Goal: Information Seeking & Learning: Learn about a topic

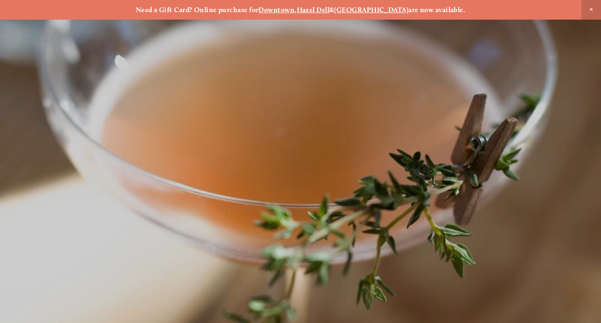
scroll to position [-13, 0]
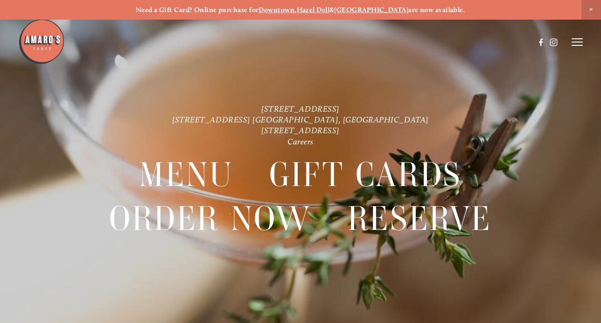
click at [579, 46] on icon at bounding box center [577, 42] width 11 height 8
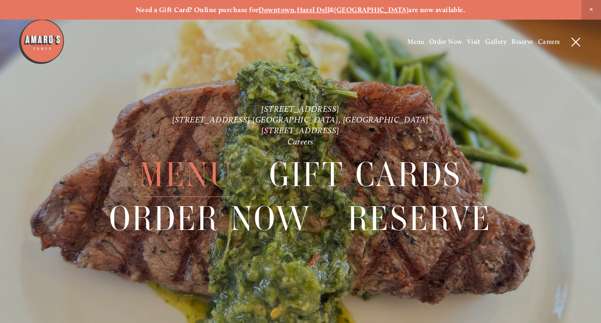
click at [204, 178] on span "Menu" at bounding box center [186, 175] width 94 height 44
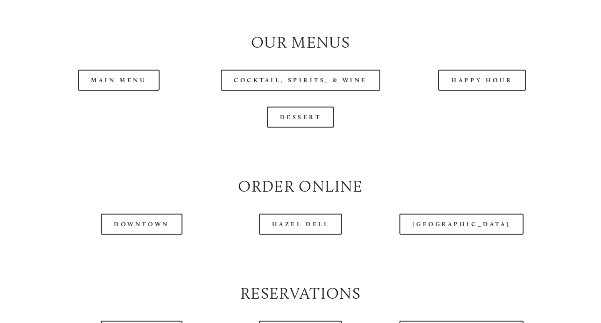
scroll to position [888, 0]
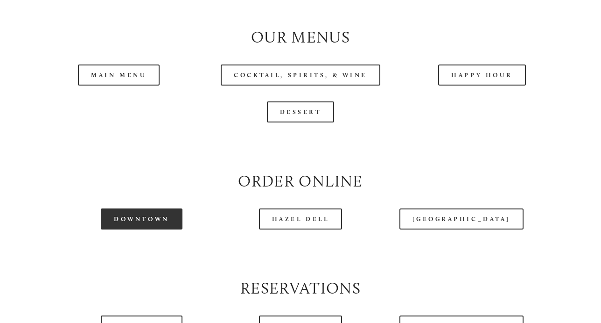
click at [164, 211] on link "Downtown" at bounding box center [141, 218] width 81 height 21
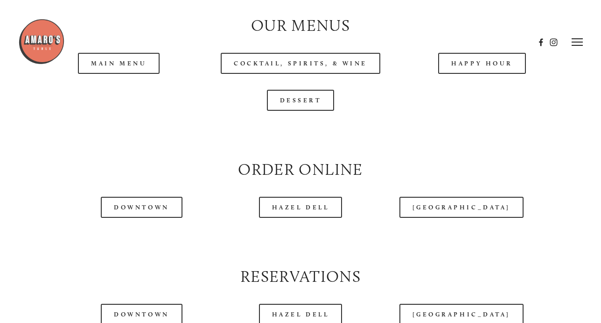
scroll to position [892, 0]
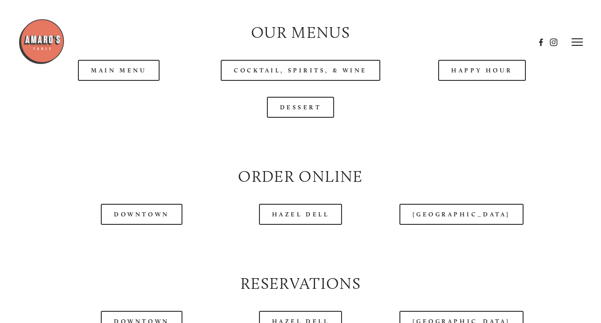
click at [105, 63] on div at bounding box center [276, 42] width 517 height 48
click at [125, 61] on div at bounding box center [276, 42] width 517 height 48
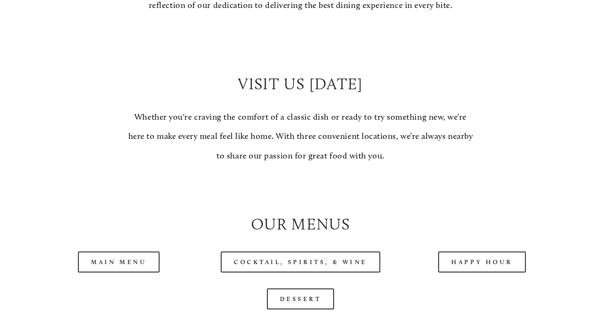
scroll to position [704, 0]
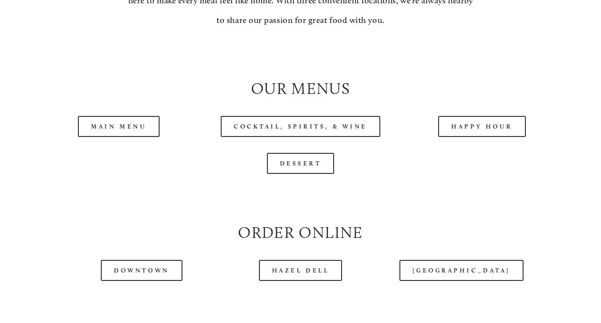
scroll to position [864, 0]
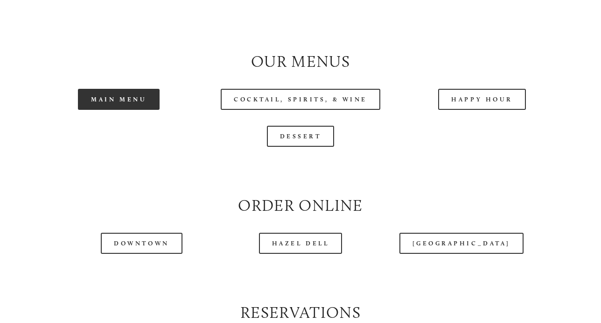
click at [113, 93] on link "Main Menu" at bounding box center [119, 99] width 82 height 21
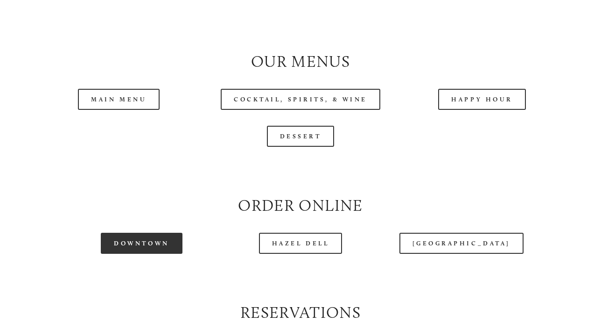
click at [149, 236] on link "Downtown" at bounding box center [141, 243] width 81 height 21
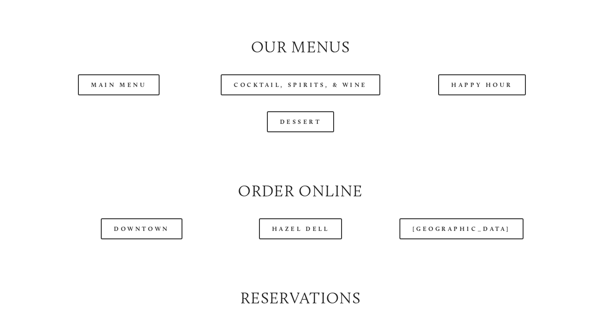
scroll to position [879, 0]
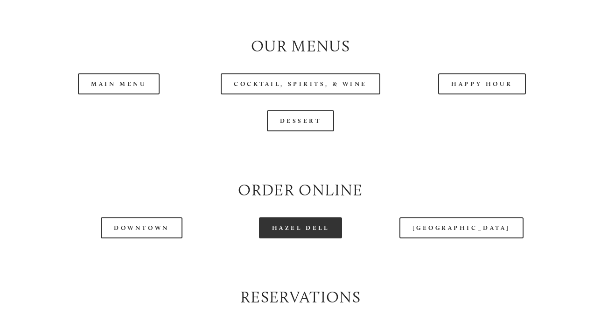
click at [311, 224] on link "Hazel Dell" at bounding box center [301, 227] width 84 height 21
